Goal: Task Accomplishment & Management: Manage account settings

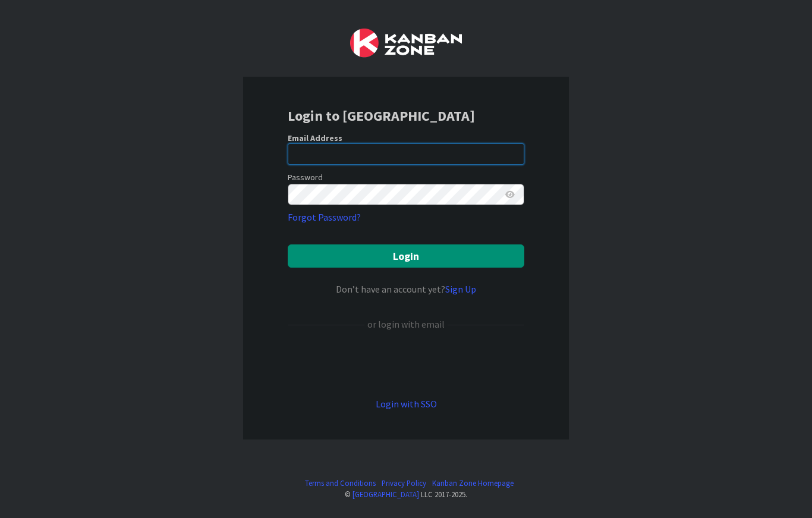
click at [470, 152] on input "email" at bounding box center [406, 153] width 237 height 21
click at [409, 153] on input "email" at bounding box center [406, 153] width 237 height 21
click at [596, 114] on div "Login to [GEOGRAPHIC_DATA] Email Address Password Forgot Password? Login Don’t …" at bounding box center [406, 259] width 812 height 518
click at [433, 159] on input "email" at bounding box center [406, 153] width 237 height 21
type input "[EMAIL_ADDRESS][DOMAIN_NAME]"
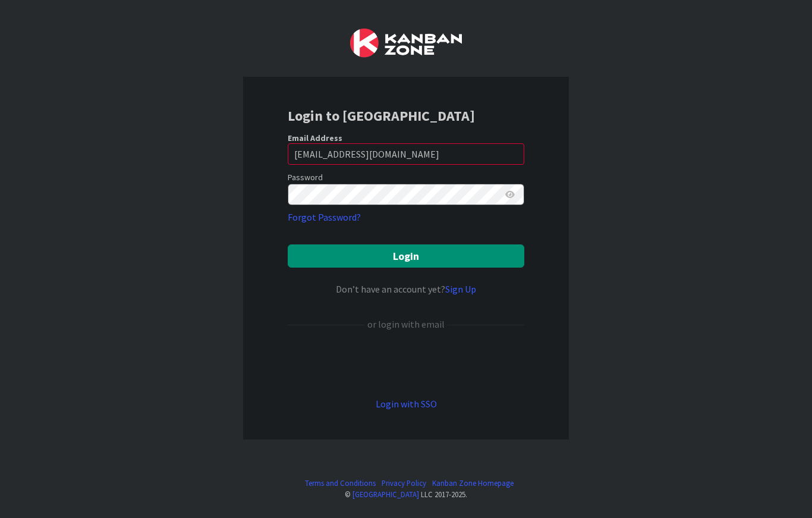
click at [644, 115] on div "Login to [GEOGRAPHIC_DATA] Email Address [EMAIL_ADDRESS][DOMAIN_NAME] Password …" at bounding box center [406, 259] width 812 height 518
click at [472, 256] on button "Login" at bounding box center [406, 255] width 237 height 23
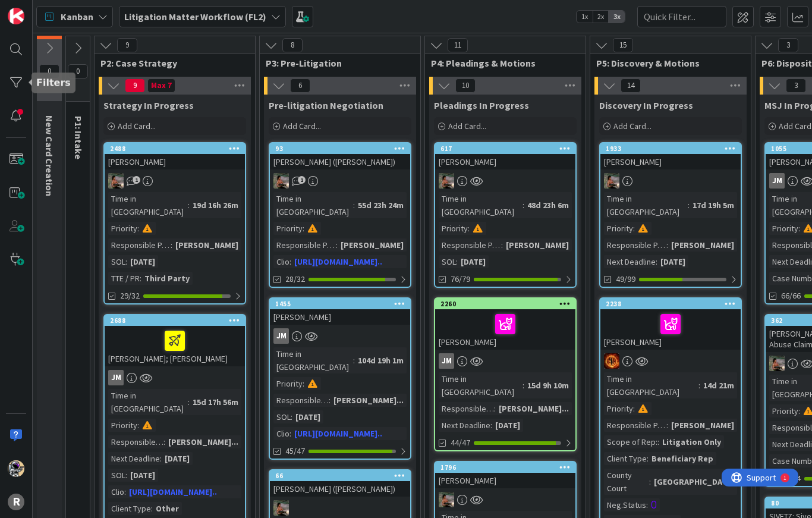
click at [12, 86] on div at bounding box center [16, 83] width 24 height 24
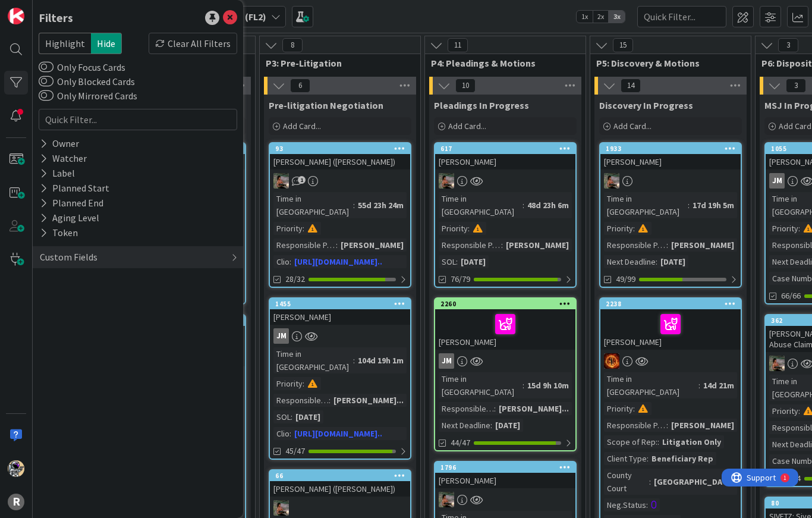
click at [39, 140] on div "Owner" at bounding box center [60, 143] width 42 height 15
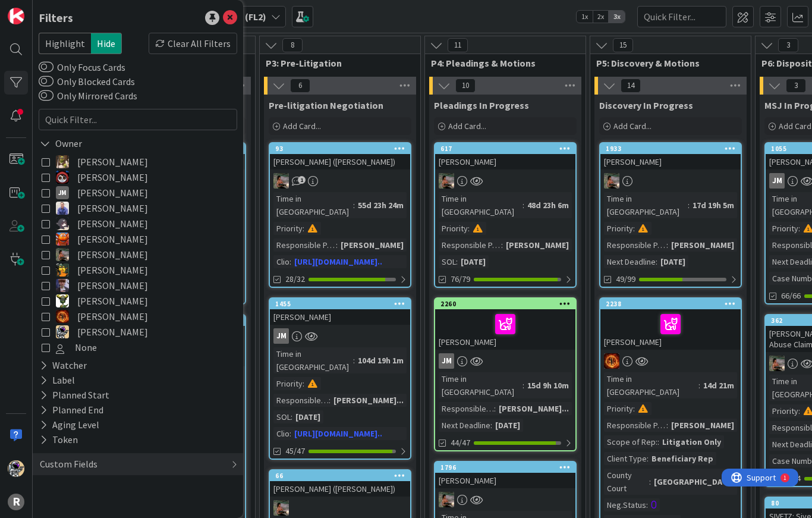
click at [46, 320] on icon at bounding box center [46, 316] width 8 height 8
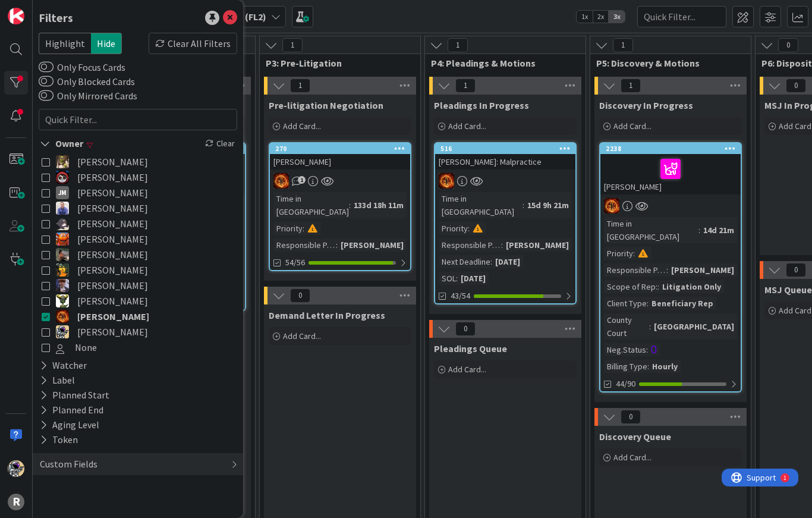
click at [46, 255] on icon at bounding box center [46, 254] width 8 height 8
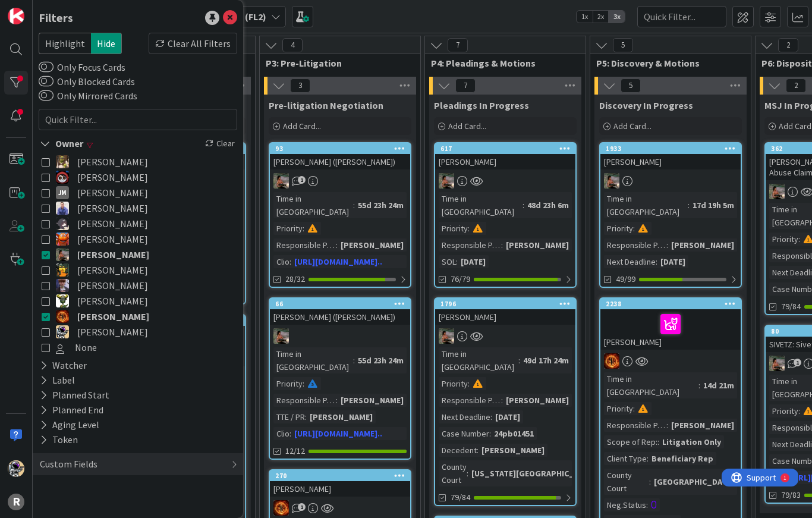
click at [40, 147] on icon at bounding box center [45, 144] width 11 height 10
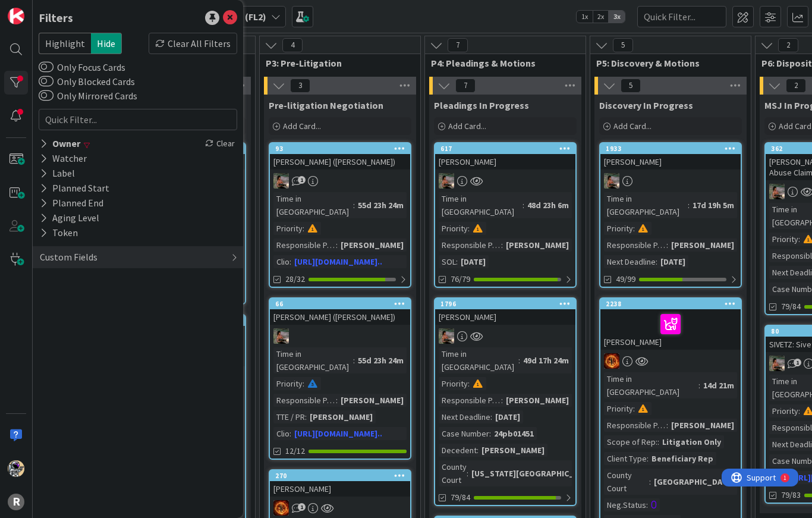
click at [42, 140] on icon at bounding box center [44, 144] width 8 height 10
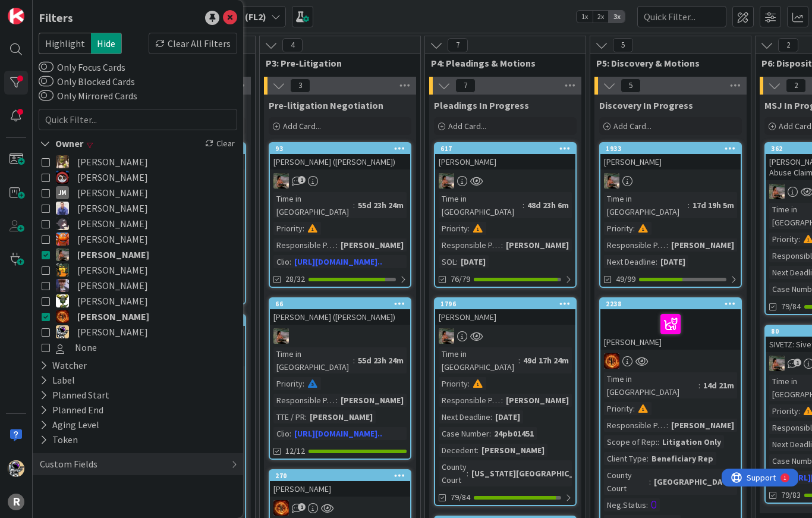
click at [48, 144] on icon at bounding box center [45, 144] width 11 height 10
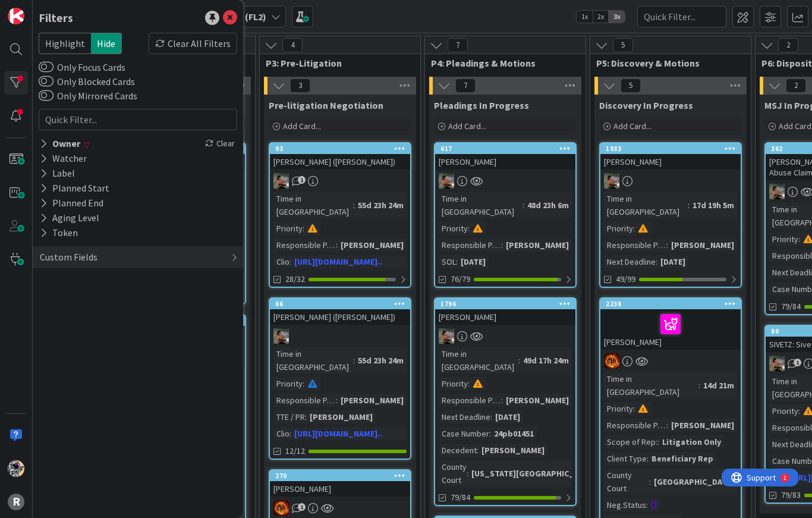
click at [61, 256] on div "Custom Fields" at bounding box center [69, 257] width 60 height 15
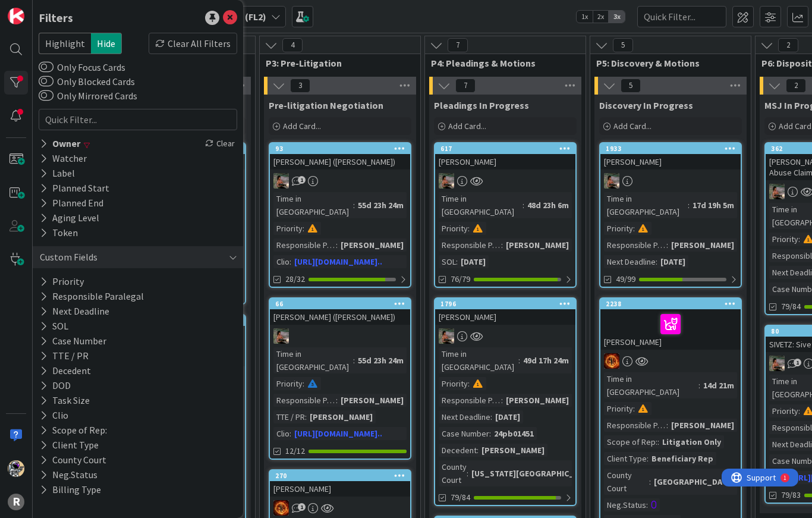
click at [58, 282] on button "Priority" at bounding box center [62, 281] width 46 height 15
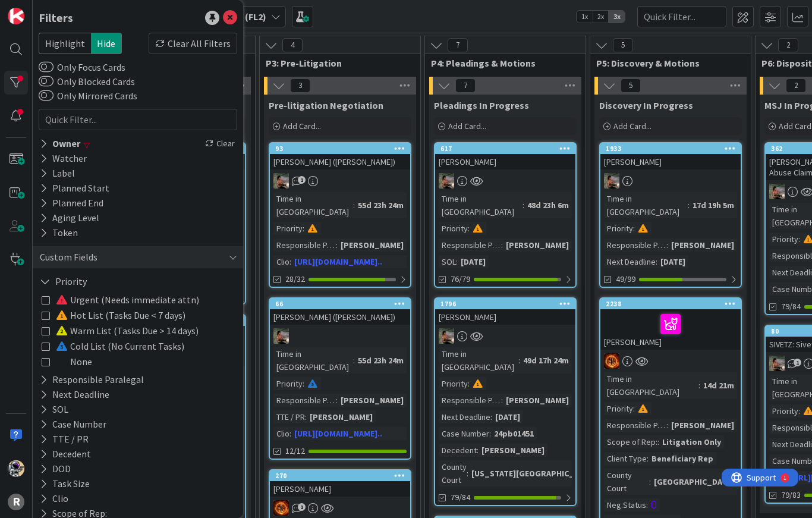
click at [47, 300] on icon at bounding box center [46, 299] width 8 height 8
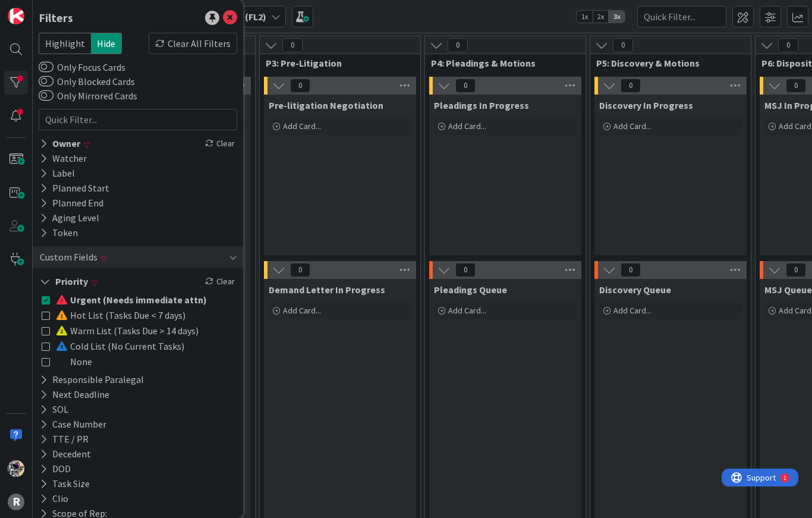
click at [46, 300] on icon at bounding box center [46, 299] width 8 height 8
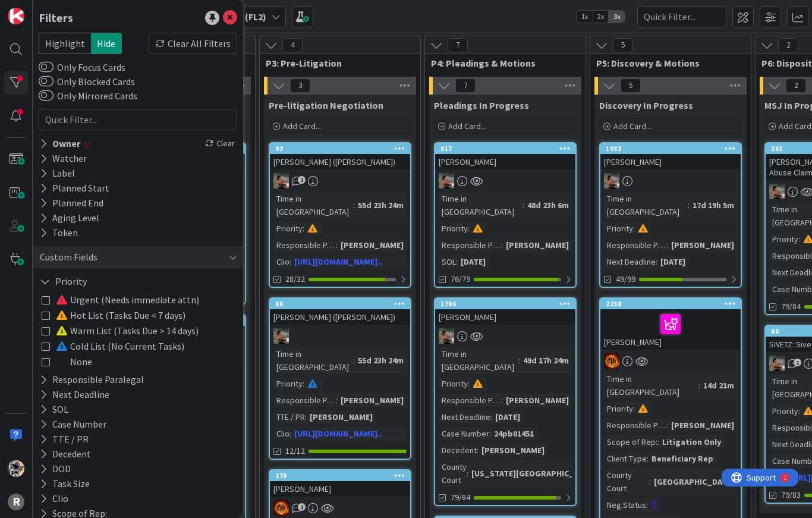
click at [46, 301] on icon at bounding box center [46, 299] width 8 height 8
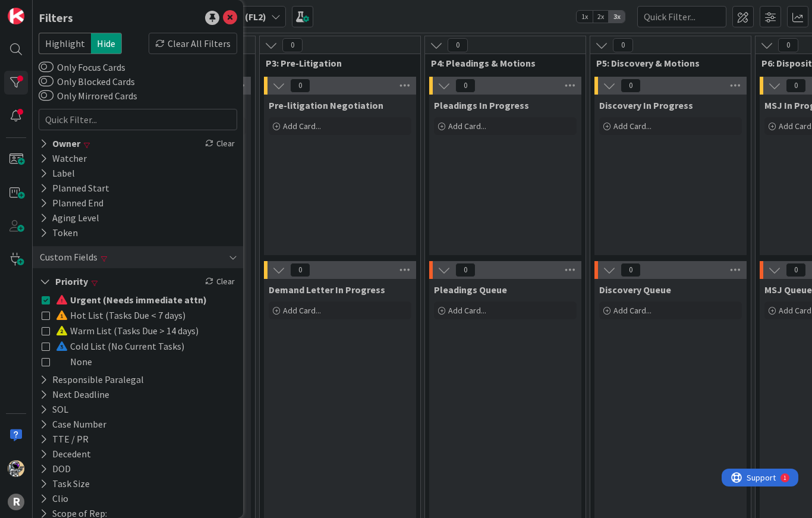
click at [49, 318] on icon at bounding box center [46, 315] width 8 height 8
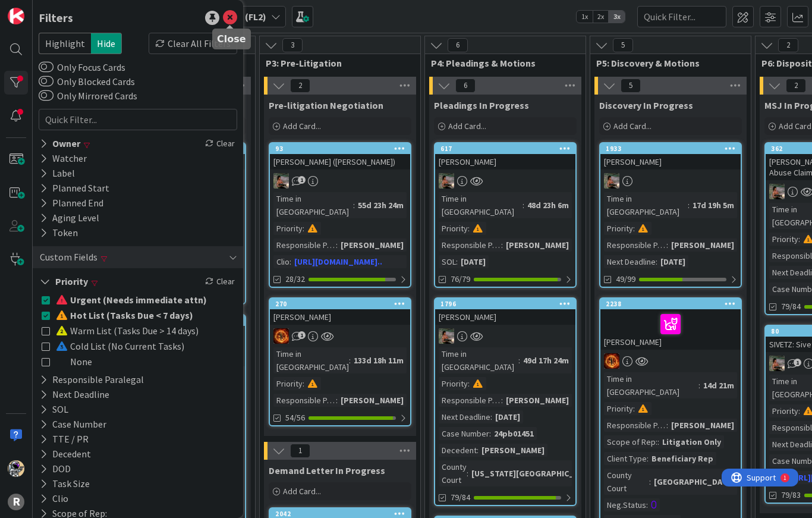
click at [231, 15] on icon at bounding box center [230, 18] width 14 height 14
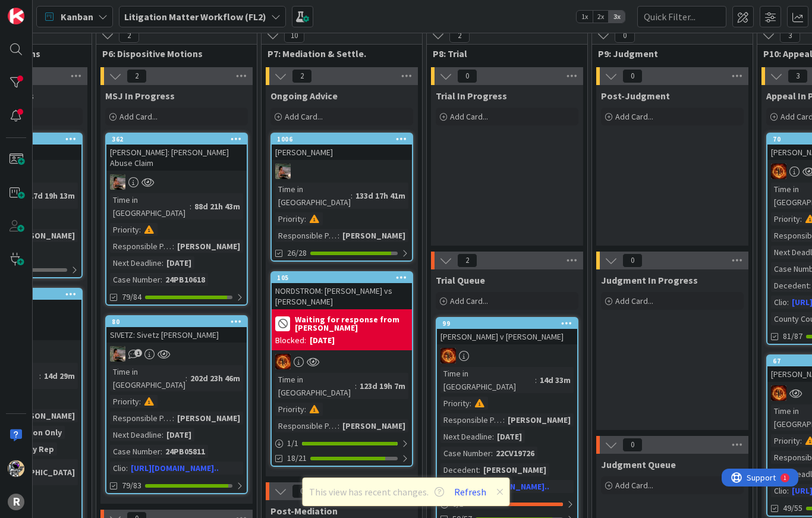
scroll to position [10, 660]
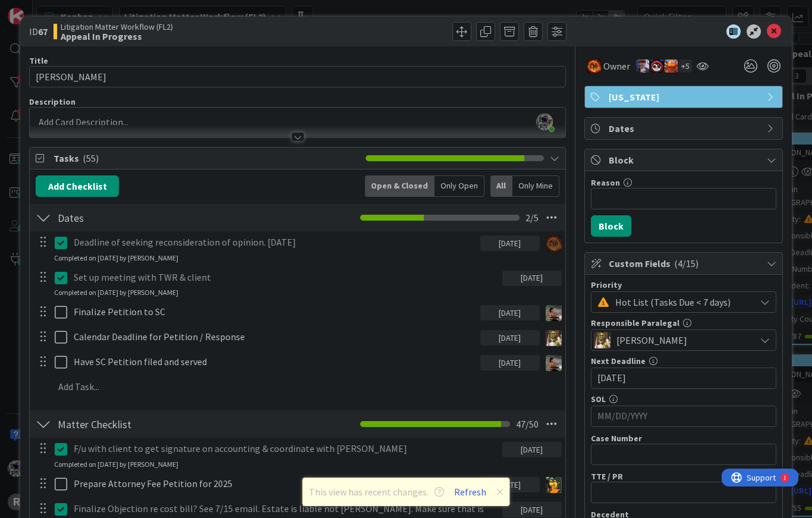
click at [776, 24] on icon at bounding box center [774, 31] width 14 height 14
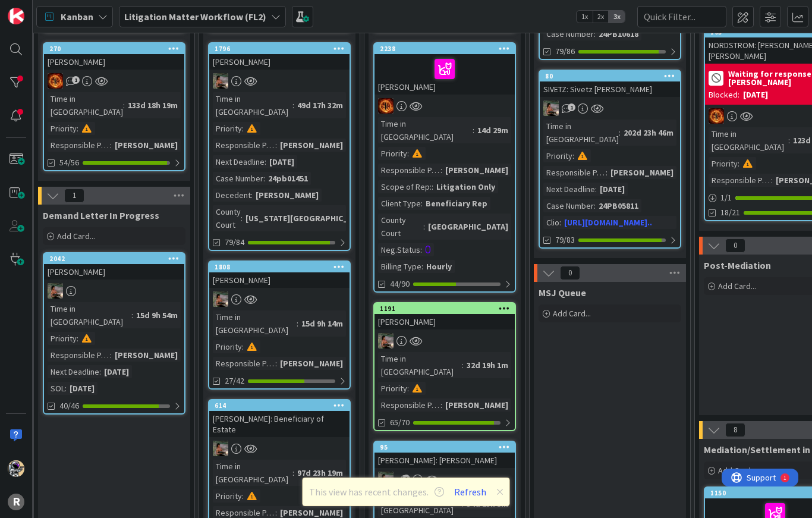
scroll to position [247, 226]
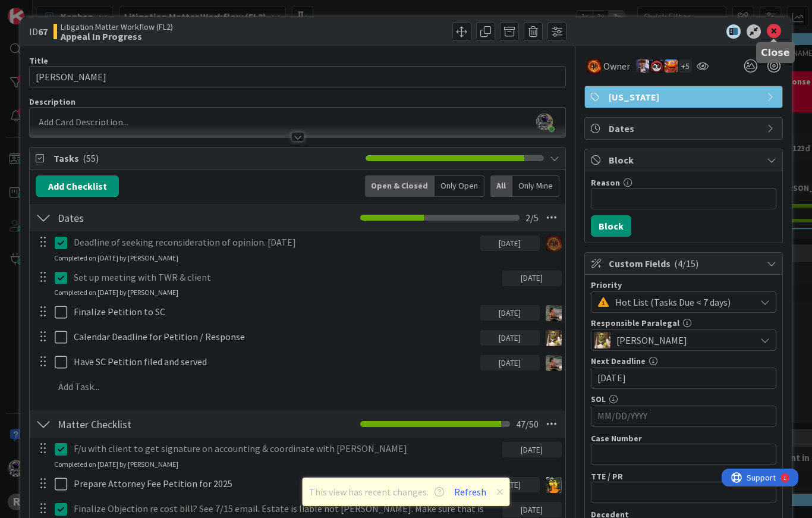
click at [770, 34] on icon at bounding box center [774, 31] width 14 height 14
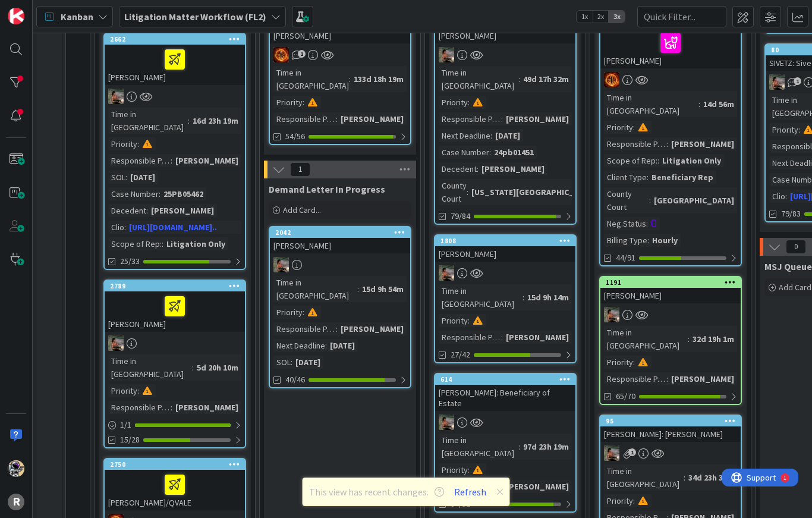
scroll to position [286, -1]
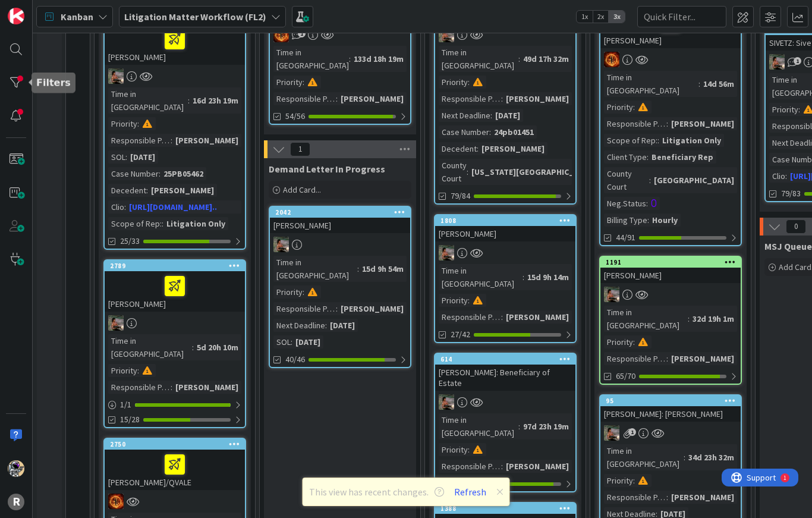
click at [15, 89] on div at bounding box center [16, 83] width 24 height 24
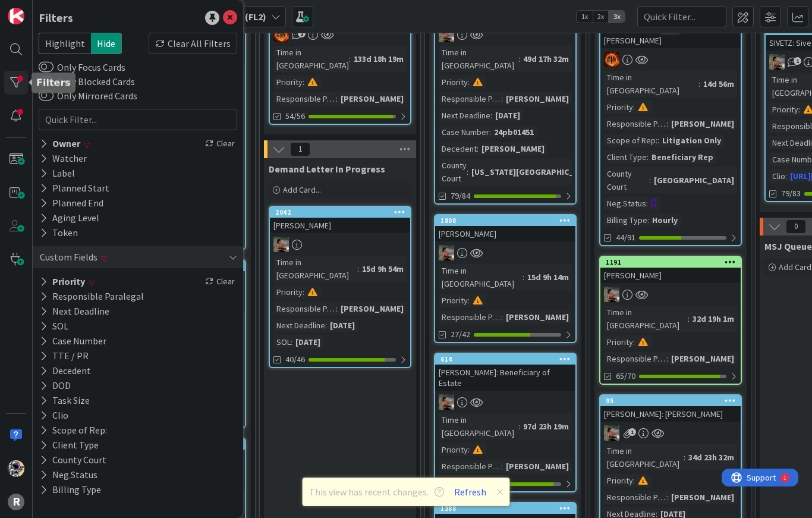
scroll to position [302, 0]
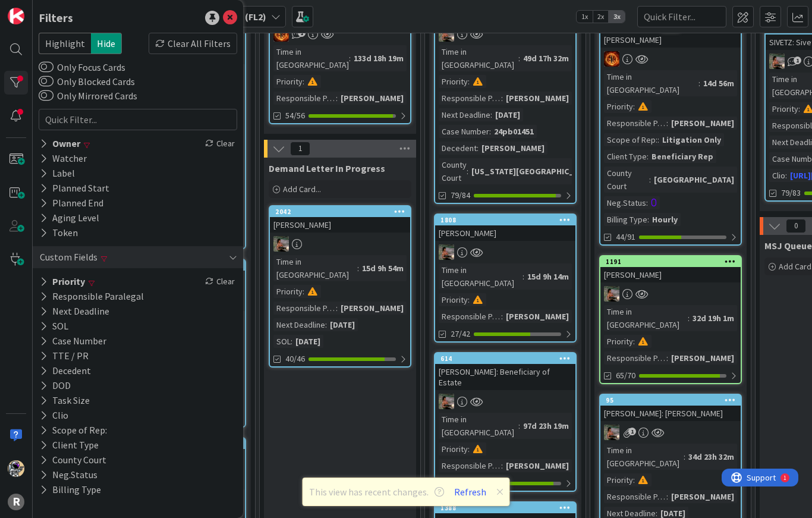
click at [45, 144] on icon at bounding box center [44, 144] width 8 height 10
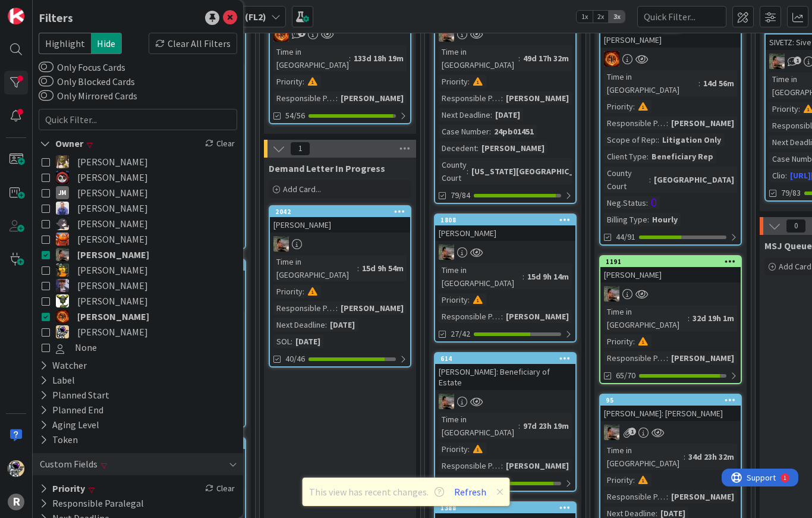
click at [46, 145] on icon at bounding box center [45, 144] width 11 height 10
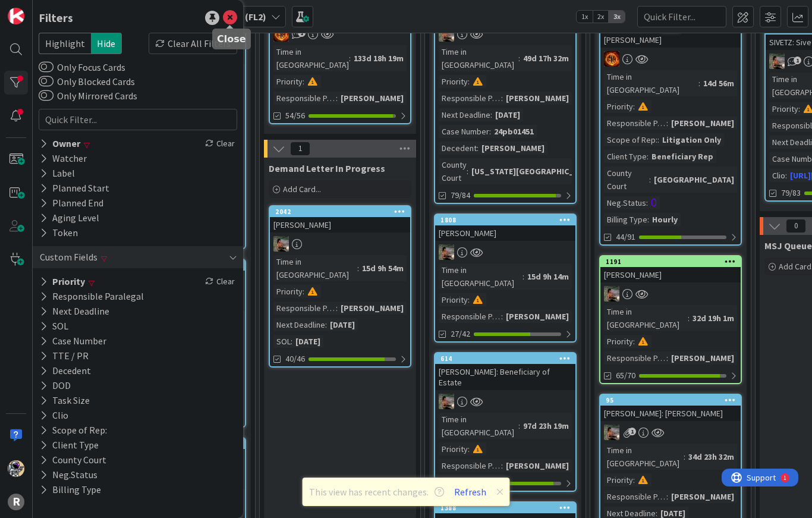
click at [227, 17] on icon at bounding box center [230, 18] width 14 height 14
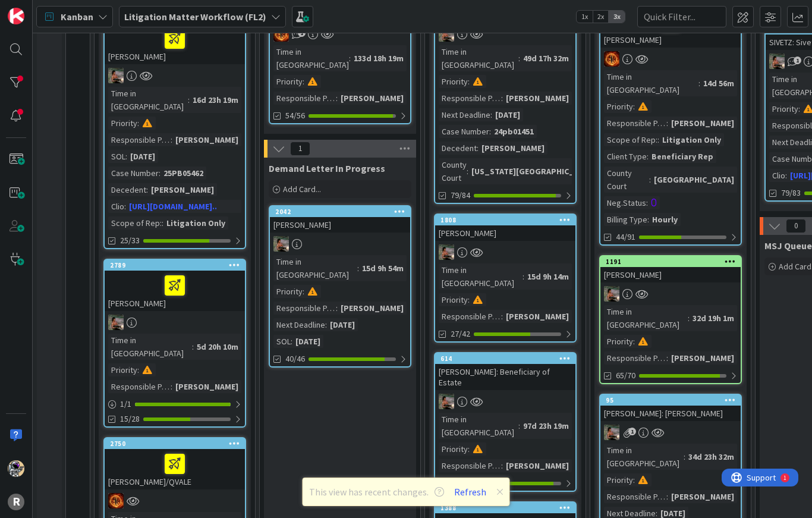
click at [499, 493] on icon at bounding box center [499, 492] width 7 height 10
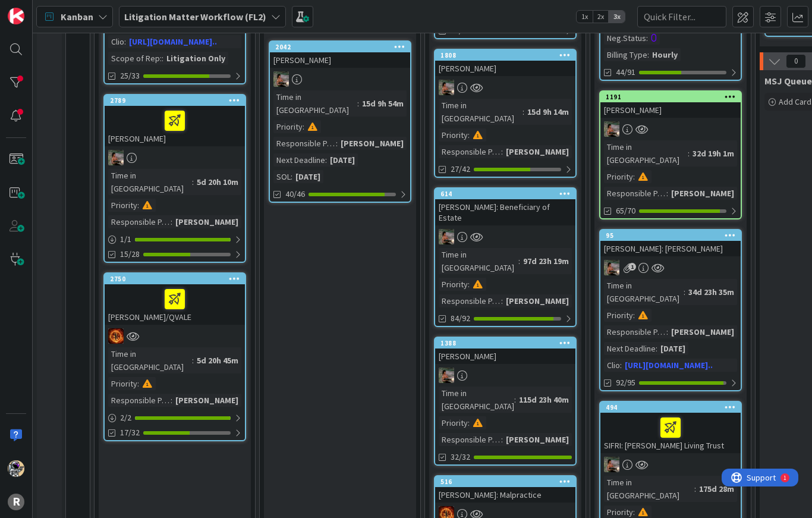
scroll to position [468, 0]
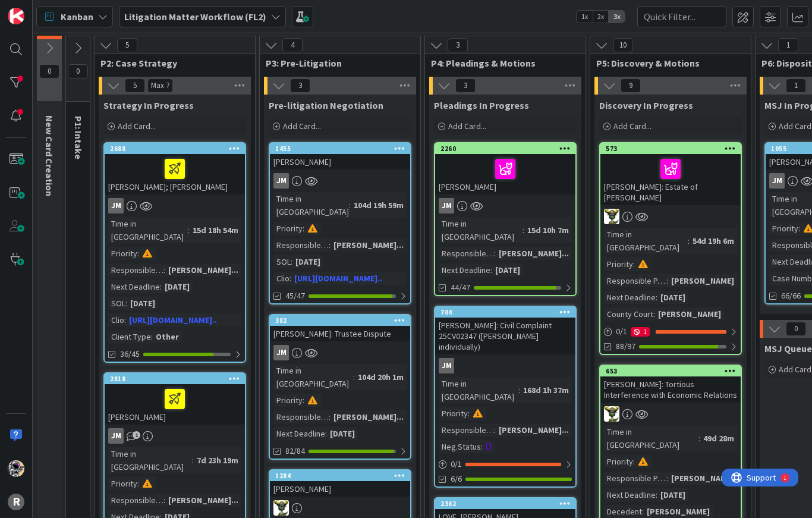
click at [76, 10] on span "Kanban" at bounding box center [77, 17] width 33 height 14
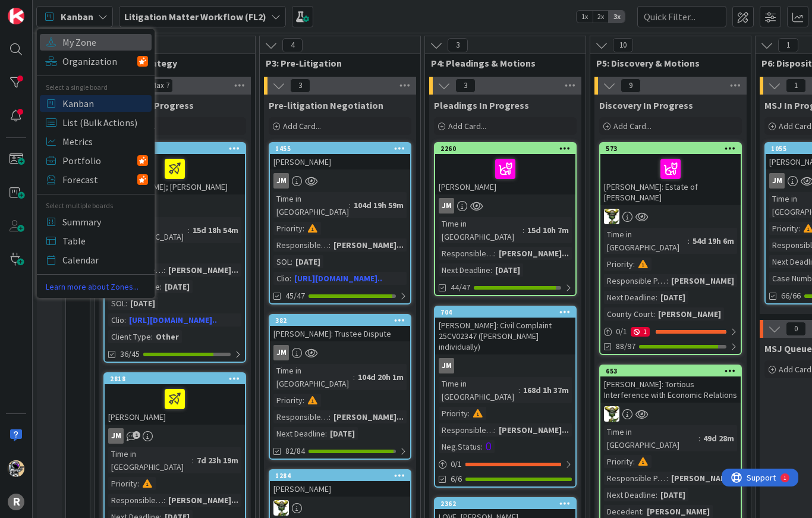
click at [62, 38] on span "My Zone" at bounding box center [105, 42] width 86 height 18
